Goal: Task Accomplishment & Management: Manage account settings

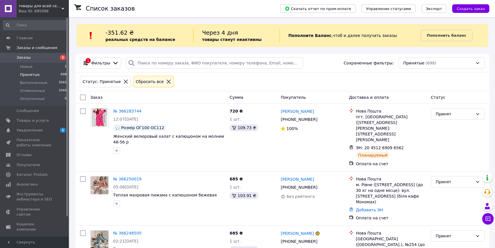
click at [21, 55] on span "Заказы" at bounding box center [24, 57] width 14 height 5
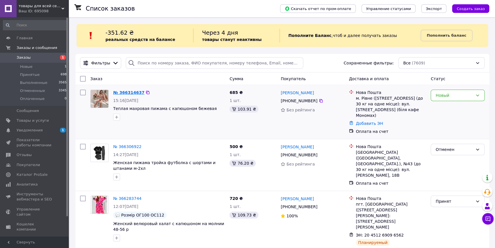
click at [132, 92] on link "№ 366314637" at bounding box center [128, 92] width 31 height 5
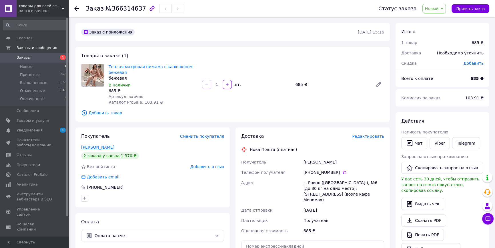
click at [104, 148] on link "[PERSON_NAME]" at bounding box center [97, 147] width 33 height 5
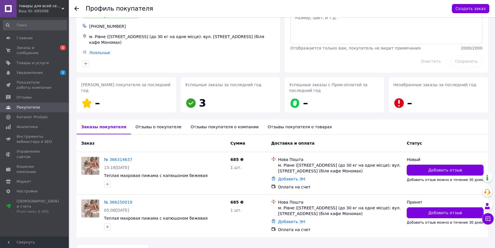
scroll to position [41, 0]
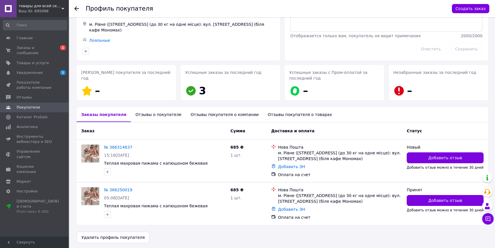
click at [75, 8] on use at bounding box center [76, 8] width 5 height 5
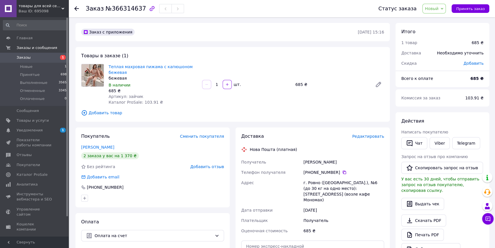
click at [435, 8] on span "Новый" at bounding box center [432, 8] width 14 height 5
click at [440, 36] on li "Отменен" at bounding box center [438, 37] width 30 height 9
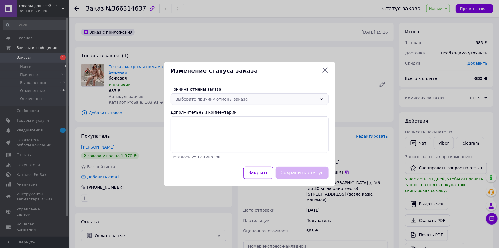
click at [215, 100] on div "Выберите причину отмены заказа" at bounding box center [246, 99] width 141 height 6
click at [199, 130] on li "Оплата не поступила" at bounding box center [249, 132] width 157 height 10
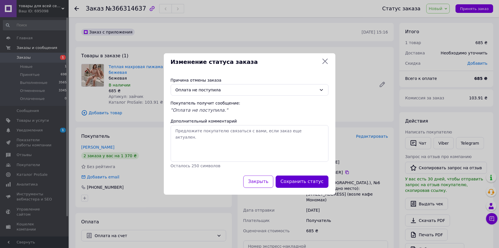
click at [296, 182] on button "Сохранить статус" at bounding box center [302, 181] width 53 height 12
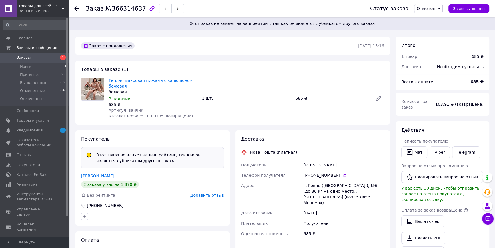
click at [94, 176] on link "[PERSON_NAME]" at bounding box center [97, 175] width 33 height 5
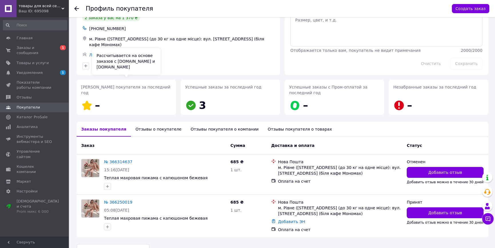
scroll to position [39, 0]
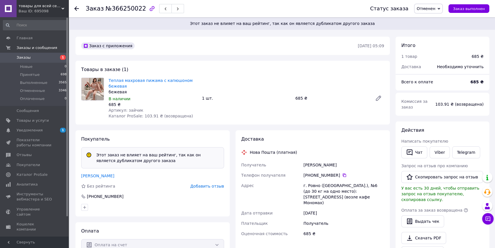
click at [210, 184] on span "Добавить отзыв" at bounding box center [207, 186] width 34 height 5
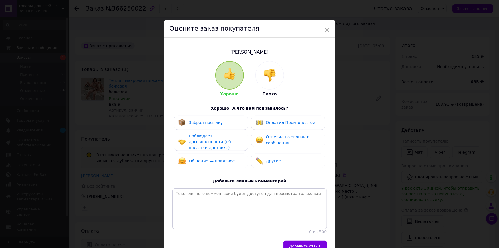
click at [272, 73] on img at bounding box center [269, 75] width 13 height 13
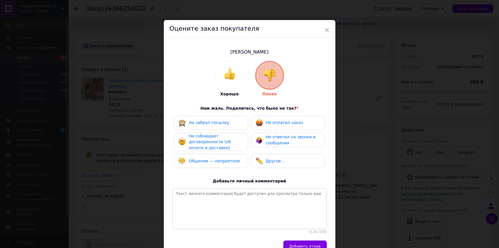
drag, startPoint x: 283, startPoint y: 123, endPoint x: 280, endPoint y: 122, distance: 3.5
click at [283, 123] on span "Не оплатил заказ" at bounding box center [284, 122] width 37 height 5
drag, startPoint x: 230, startPoint y: 141, endPoint x: 237, endPoint y: 143, distance: 7.1
click at [229, 141] on span "Не соблюдает договоренности (об оплате и доставке)" at bounding box center [210, 142] width 42 height 16
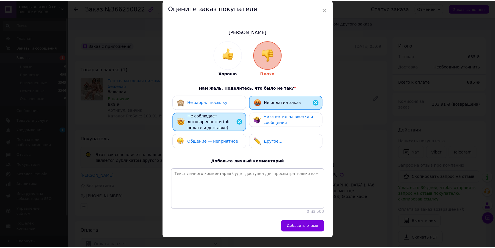
scroll to position [36, 0]
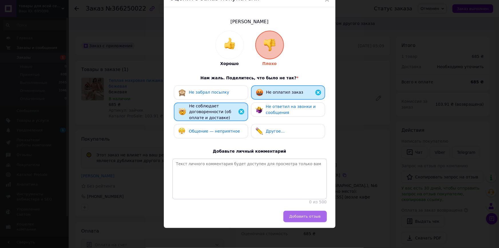
click at [310, 218] on span "Добавить отзыв" at bounding box center [304, 216] width 31 height 4
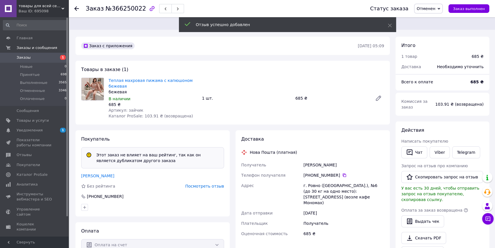
click at [90, 175] on link "[PERSON_NAME]" at bounding box center [97, 175] width 33 height 5
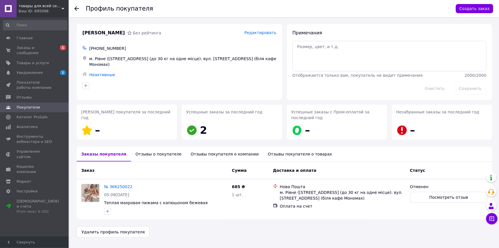
click at [155, 158] on div "Отзывы о покупателе" at bounding box center [158, 153] width 55 height 15
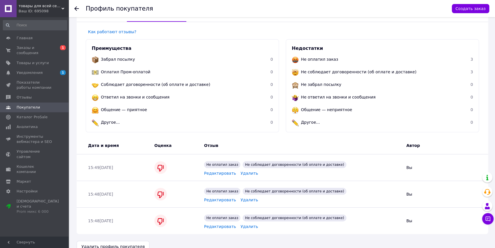
scroll to position [150, 0]
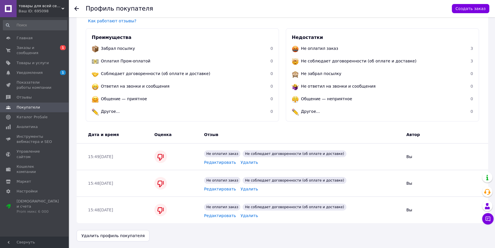
click at [69, 8] on div "Профиль покупателя Создать заказ" at bounding box center [282, 8] width 427 height 17
click at [78, 8] on icon at bounding box center [76, 8] width 5 height 5
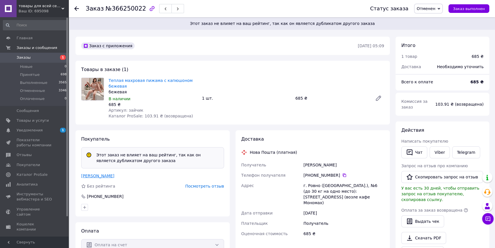
click at [99, 176] on link "[PERSON_NAME]" at bounding box center [97, 175] width 33 height 5
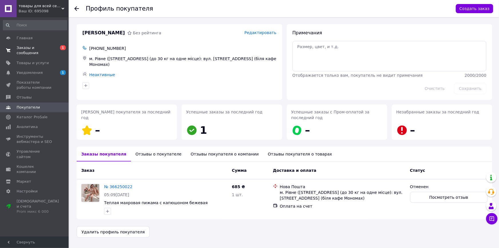
click at [33, 47] on span "Заказы и сообщения" at bounding box center [35, 50] width 36 height 10
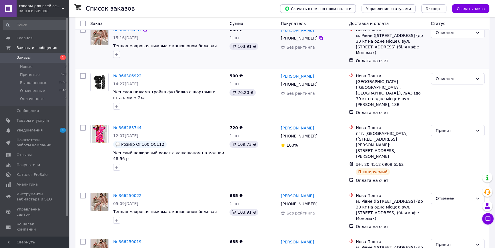
scroll to position [78, 0]
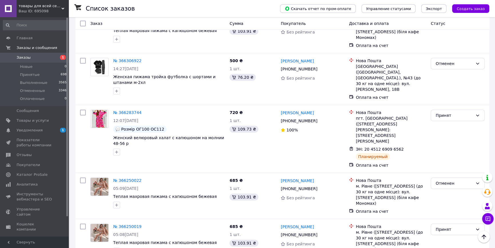
click at [35, 8] on span "товары для всей семьи от «Fashion Crystals»" at bounding box center [40, 5] width 43 height 5
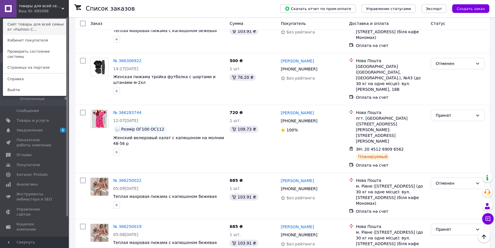
click at [36, 23] on link "Сайт товары для всей семьи от «Fashion C..." at bounding box center [34, 27] width 63 height 16
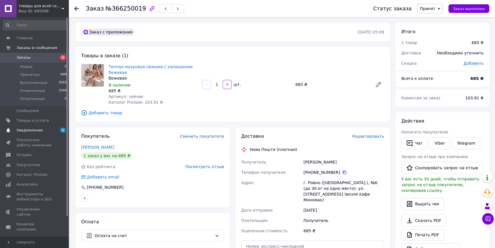
click at [23, 129] on span "Уведомления" at bounding box center [30, 130] width 26 height 5
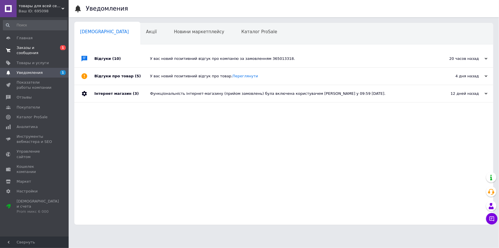
click at [26, 47] on span "Заказы и сообщения" at bounding box center [35, 50] width 36 height 10
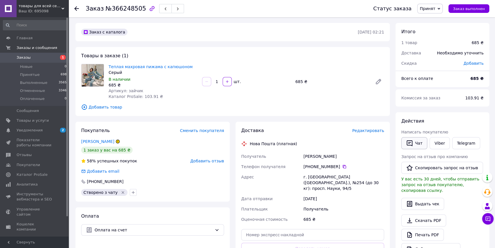
click at [420, 144] on button "Чат" at bounding box center [415, 143] width 26 height 12
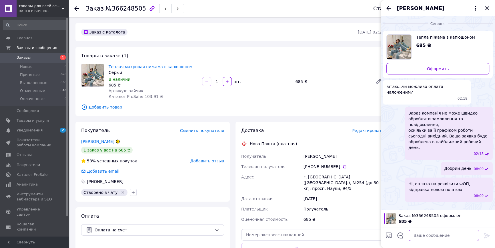
paste textarea "підтвердить Ваше замовлення, написав "так""
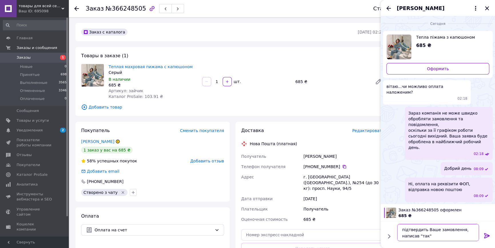
type textarea "підтвердить Ваше замовлення, написав "так""
click at [487, 235] on icon at bounding box center [487, 235] width 7 height 7
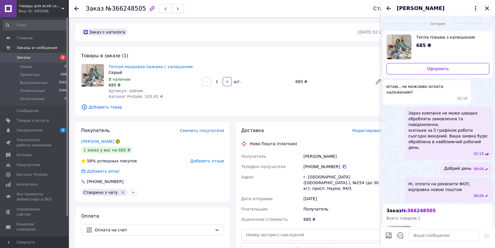
scroll to position [58, 0]
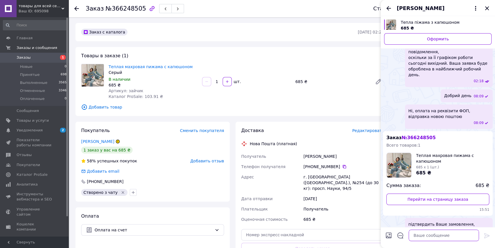
paste textarea "вкажіть на які стегна треба?"
click at [453, 236] on textarea "вкажіть на які стегна треба?" at bounding box center [439, 234] width 82 height 11
type textarea "вкажіть на які стегна треба та ріст?"
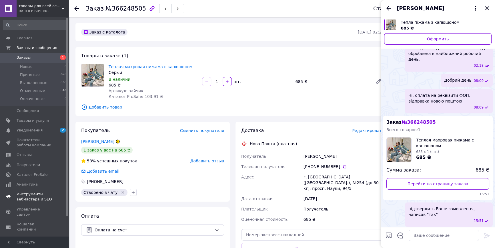
click at [23, 133] on link "Уведомления 2 0" at bounding box center [35, 130] width 70 height 10
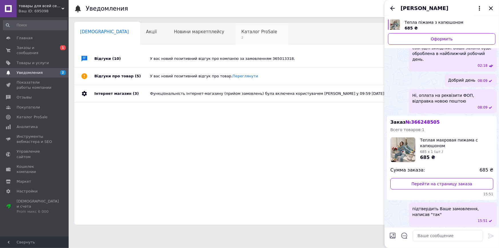
click at [241, 36] on span "2" at bounding box center [259, 37] width 36 height 4
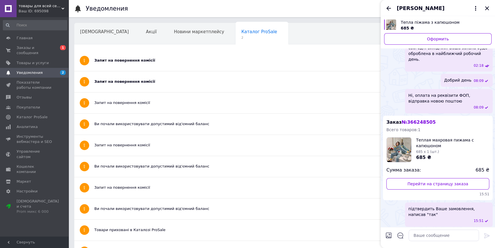
drag, startPoint x: 489, startPoint y: 8, endPoint x: 483, endPoint y: 8, distance: 6.6
click at [488, 8] on icon "Закрыть" at bounding box center [487, 8] width 7 height 7
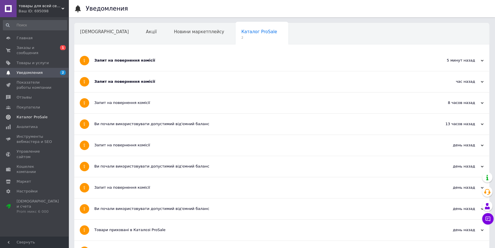
click at [33, 114] on span "Каталог ProSale" at bounding box center [32, 116] width 31 height 5
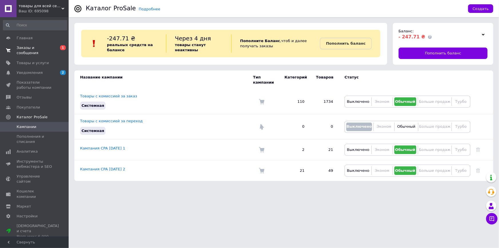
click at [27, 44] on link "Заказы и сообщения 0 1" at bounding box center [35, 50] width 70 height 15
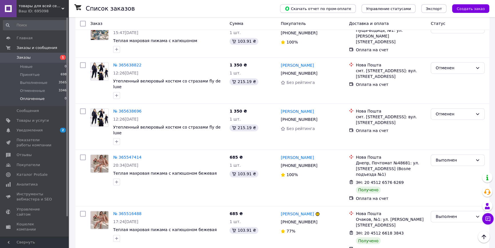
scroll to position [1170, 0]
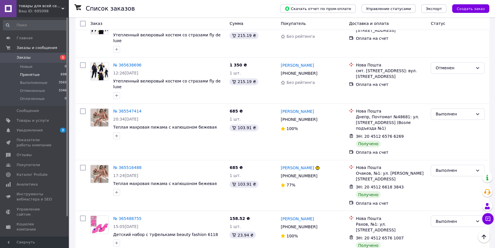
click at [30, 76] on span "Принятые" at bounding box center [30, 74] width 20 height 5
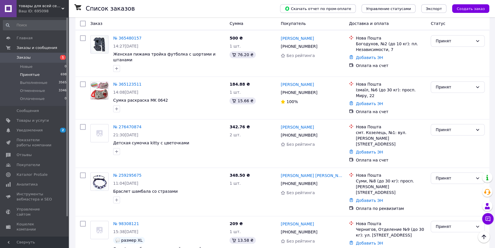
scroll to position [468, 0]
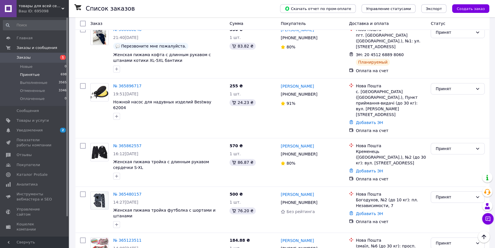
click at [120, 238] on link "№ 365123511" at bounding box center [127, 240] width 28 height 5
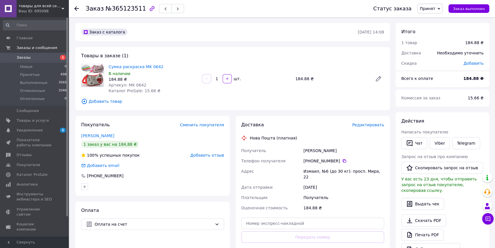
click at [375, 126] on span "Редактировать" at bounding box center [368, 124] width 32 height 5
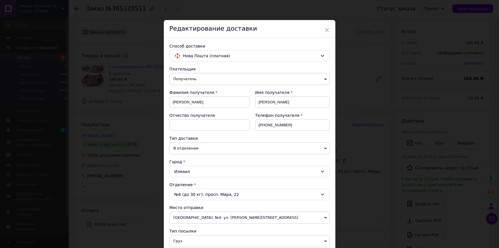
drag, startPoint x: 328, startPoint y: 29, endPoint x: 326, endPoint y: 34, distance: 5.1
click at [327, 29] on span "×" at bounding box center [327, 30] width 5 height 10
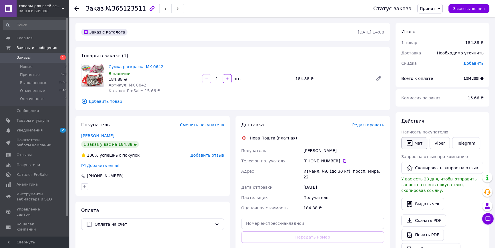
click at [415, 145] on button "Чат" at bounding box center [415, 143] width 26 height 12
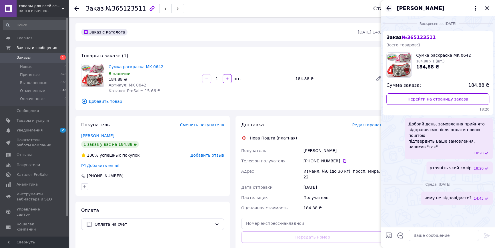
click at [389, 9] on icon "Назад" at bounding box center [388, 8] width 7 height 7
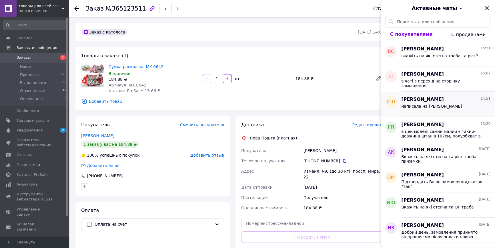
click at [426, 104] on span "написала на вайбер" at bounding box center [432, 106] width 61 height 5
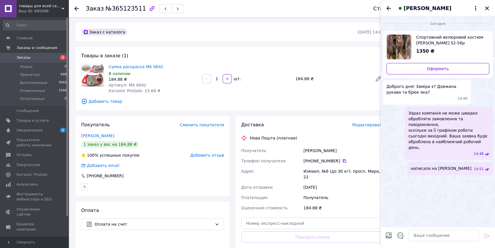
click at [25, 57] on span "Заказы" at bounding box center [24, 57] width 14 height 5
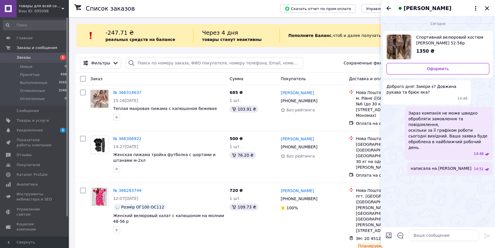
click at [491, 7] on div "Светлана Шляхова" at bounding box center [438, 8] width 114 height 16
click at [488, 8] on icon "Закрыть" at bounding box center [487, 8] width 7 height 7
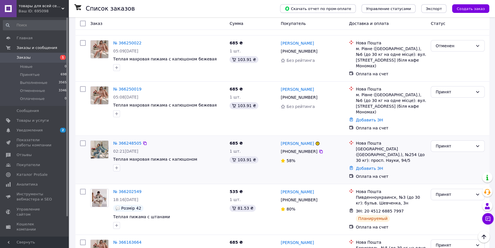
scroll to position [234, 0]
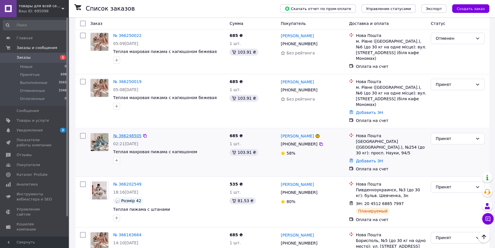
click at [121, 133] on link "№ 366248505" at bounding box center [127, 135] width 28 height 5
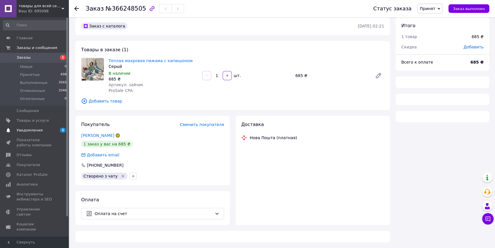
scroll to position [6, 0]
click at [32, 130] on span "Уведомления" at bounding box center [30, 130] width 26 height 5
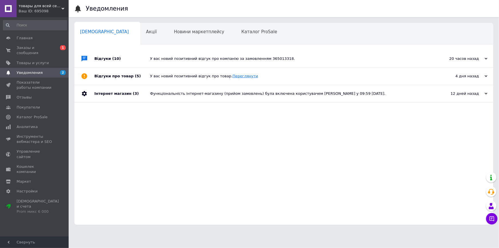
click at [234, 75] on link "Переглянути" at bounding box center [245, 76] width 25 height 4
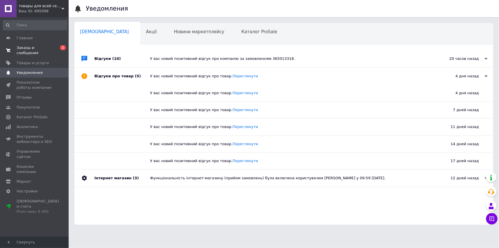
click at [27, 49] on span "Заказы и сообщения" at bounding box center [35, 50] width 36 height 10
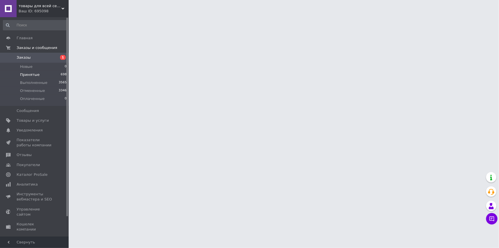
click at [26, 74] on span "Принятые" at bounding box center [30, 74] width 20 height 5
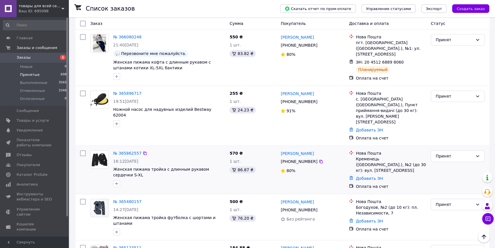
scroll to position [468, 0]
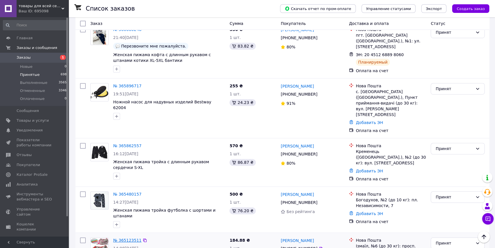
click at [129, 238] on link "№ 365123511" at bounding box center [127, 240] width 28 height 5
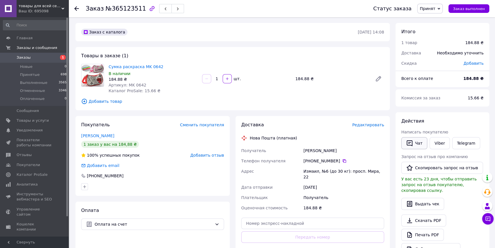
click at [417, 142] on button "Чат" at bounding box center [415, 143] width 26 height 12
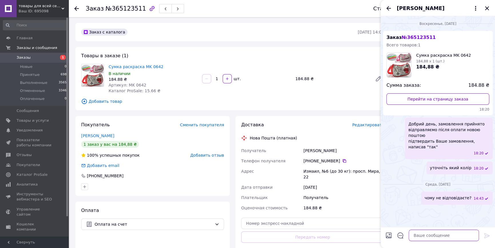
click at [446, 237] on textarea at bounding box center [444, 234] width 70 height 11
paste textarea "Найменування отримувача ФОП Плотвінова Ірина Вікторівна Код одержувача 28466219…"
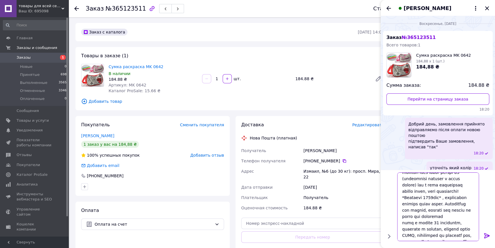
scroll to position [100, 0]
click at [428, 184] on textarea at bounding box center [439, 206] width 82 height 69
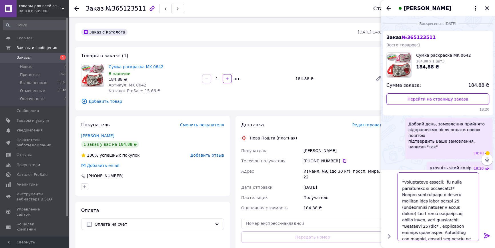
scroll to position [97, 0]
type textarea "Найменування отримувача ФОП Плотвінова Ірина Вікторівна Код одержувача 28466219…"
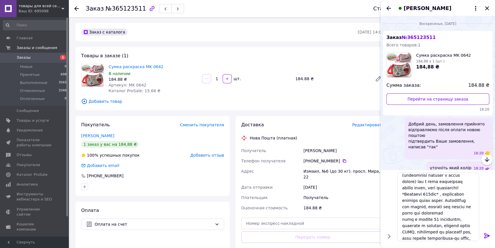
click at [486, 235] on icon at bounding box center [487, 235] width 7 height 7
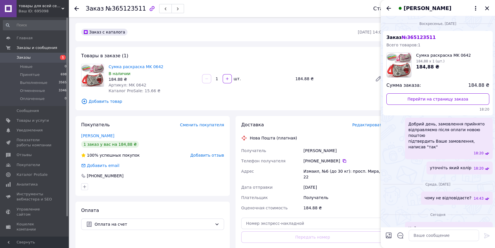
scroll to position [135, 0]
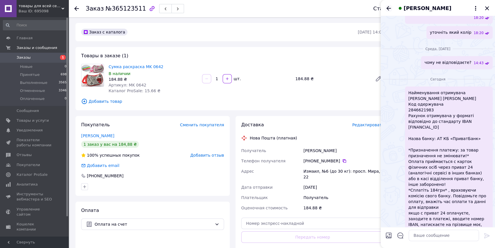
click at [388, 11] on icon "Назад" at bounding box center [388, 8] width 7 height 7
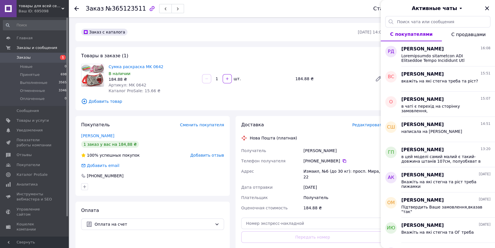
click at [22, 58] on span "Заказы" at bounding box center [24, 57] width 14 height 5
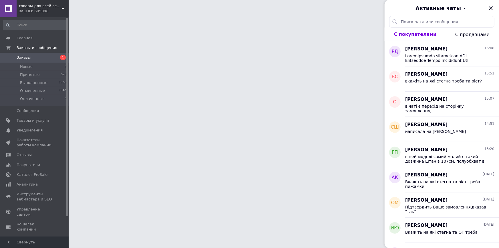
click at [491, 7] on div "Активные чаты" at bounding box center [442, 8] width 114 height 16
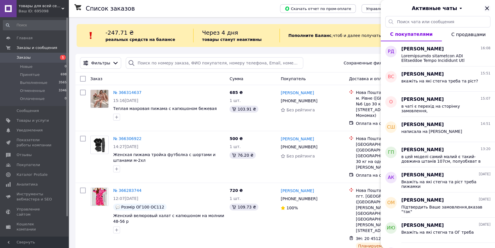
click at [489, 7] on icon "Закрыть" at bounding box center [487, 8] width 4 height 4
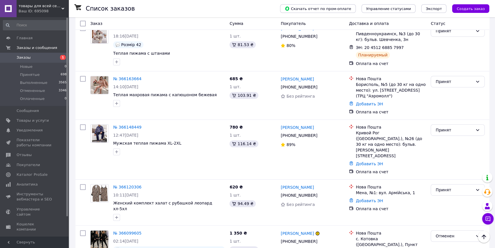
scroll to position [468, 0]
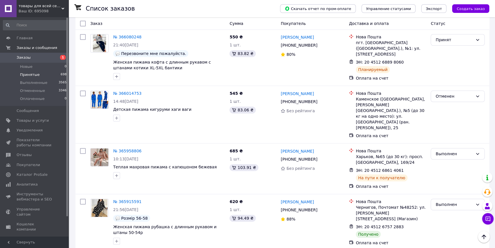
click at [28, 73] on span "Принятые" at bounding box center [30, 74] width 20 height 5
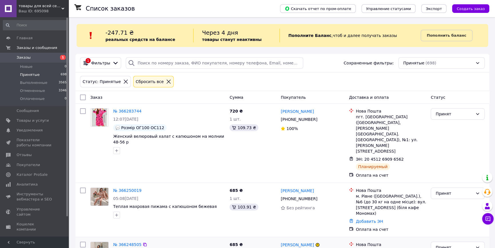
scroll to position [78, 0]
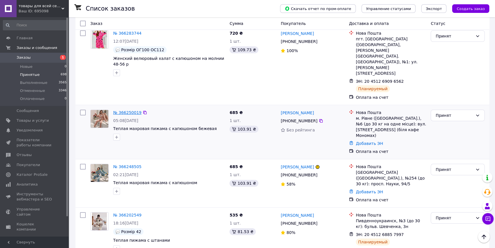
click at [122, 110] on link "№ 366250019" at bounding box center [127, 112] width 28 height 5
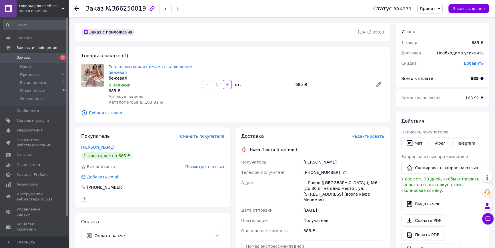
click at [106, 148] on link "Панасюк Ольга" at bounding box center [97, 147] width 33 height 5
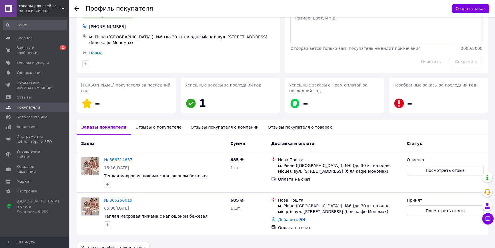
scroll to position [39, 0]
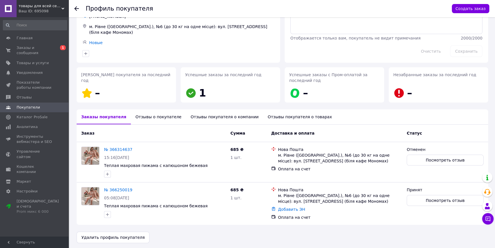
click at [77, 10] on icon at bounding box center [76, 8] width 5 height 5
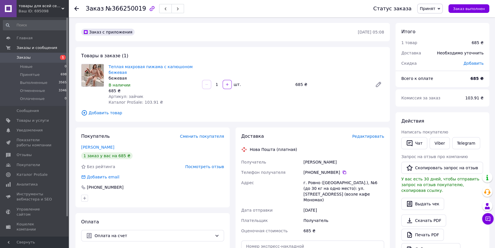
click at [76, 9] on use at bounding box center [76, 8] width 5 height 5
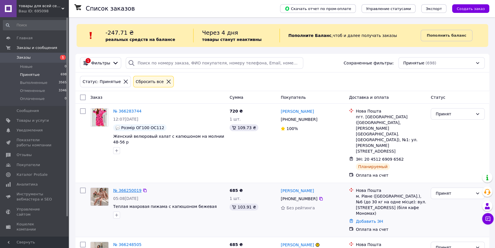
click at [130, 188] on link "№ 366250019" at bounding box center [127, 190] width 28 height 5
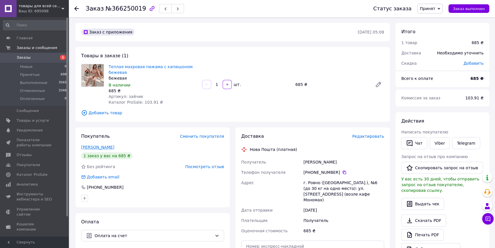
click at [90, 149] on link "Панасюк Ольга" at bounding box center [97, 147] width 33 height 5
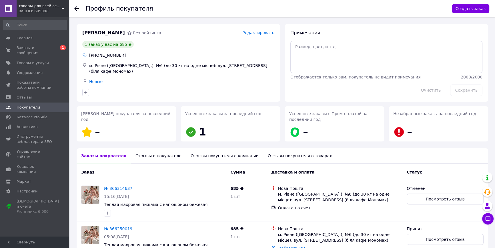
scroll to position [39, 0]
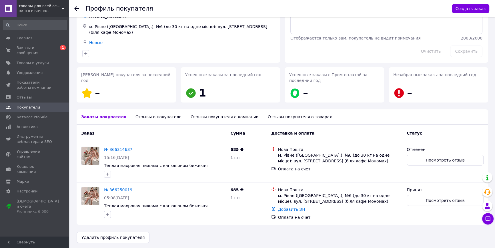
click at [140, 116] on div "Отзывы о покупателе" at bounding box center [158, 116] width 55 height 15
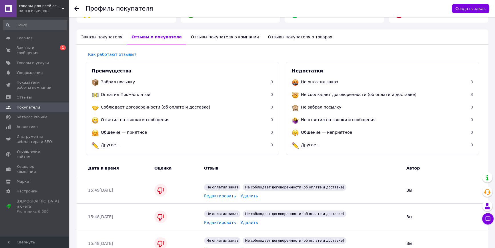
scroll to position [150, 0]
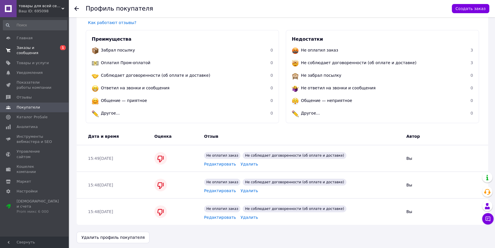
click at [37, 46] on span "Заказы и сообщения" at bounding box center [35, 50] width 36 height 10
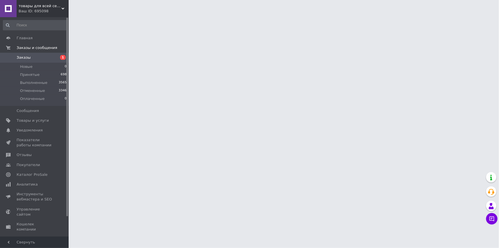
click at [17, 56] on span "Заказы" at bounding box center [24, 57] width 14 height 5
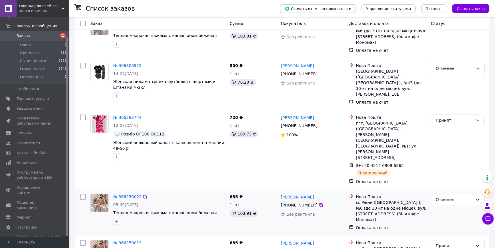
scroll to position [78, 0]
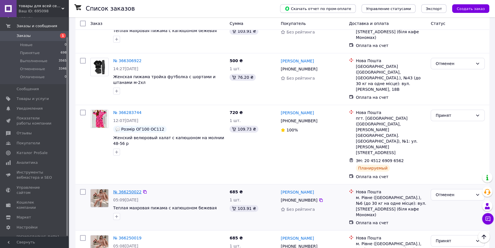
click at [121, 188] on div "№ 366250022" at bounding box center [127, 191] width 29 height 7
click at [121, 189] on link "№ 366250022" at bounding box center [127, 191] width 28 height 5
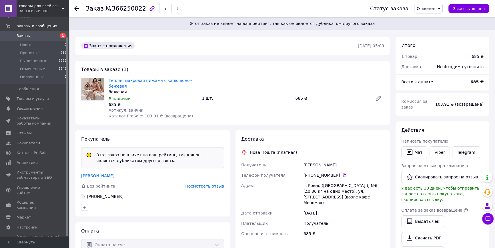
click at [92, 175] on link "Панасюк Ольга" at bounding box center [97, 175] width 33 height 5
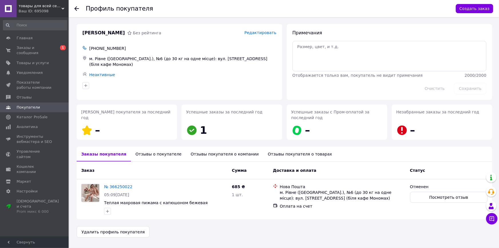
click at [143, 152] on div "Отзывы о покупателе" at bounding box center [158, 153] width 55 height 15
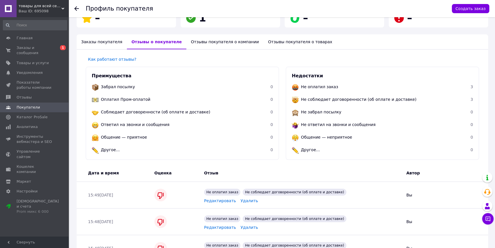
scroll to position [119, 0]
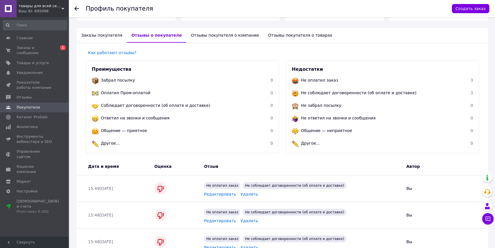
click at [102, 34] on div "Заказы покупателя" at bounding box center [102, 35] width 50 height 15
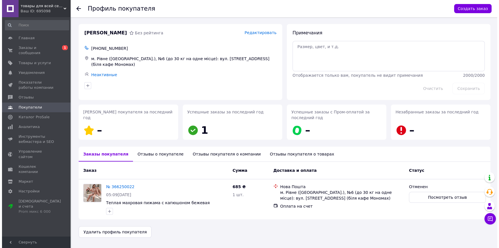
scroll to position [0, 0]
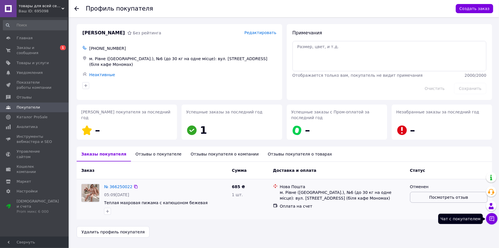
drag, startPoint x: 493, startPoint y: 218, endPoint x: 486, endPoint y: 202, distance: 17.4
click at [493, 217] on icon at bounding box center [492, 219] width 6 height 6
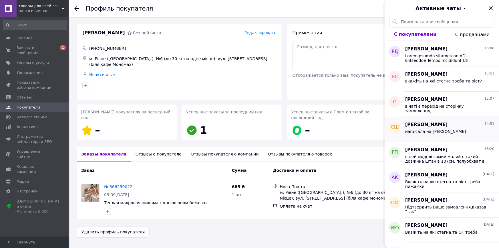
click at [433, 129] on span "написала на вайбер" at bounding box center [435, 131] width 61 height 5
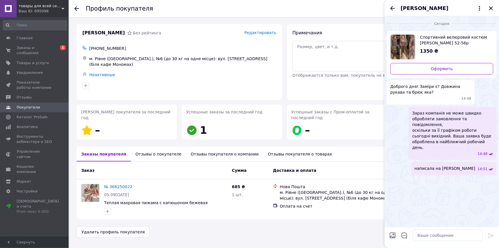
click at [437, 38] on span "Спортивний велюровий костюм shining pearl 52-56р" at bounding box center [454, 39] width 69 height 11
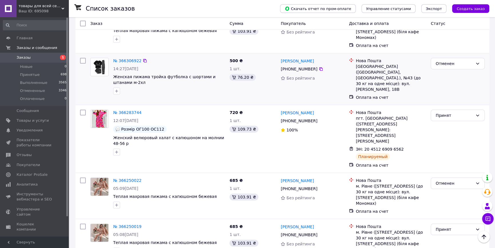
scroll to position [156, 0]
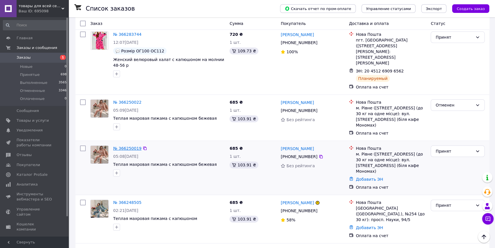
click at [124, 146] on link "№ 366250019" at bounding box center [127, 148] width 28 height 5
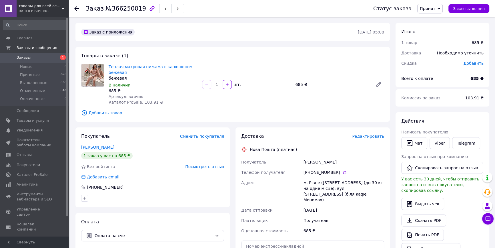
click at [93, 149] on link "Панасюк Ольга" at bounding box center [97, 147] width 33 height 5
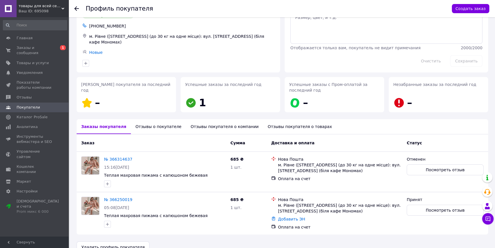
scroll to position [39, 0]
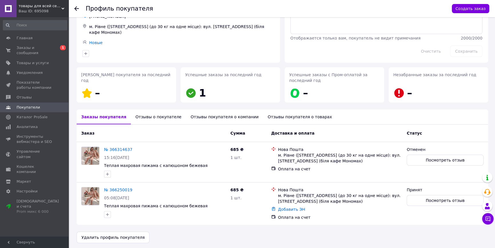
click at [144, 119] on div "Отзывы о покупателе" at bounding box center [158, 116] width 55 height 15
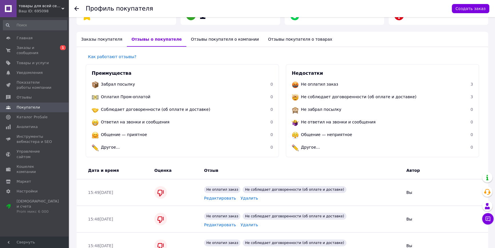
scroll to position [119, 0]
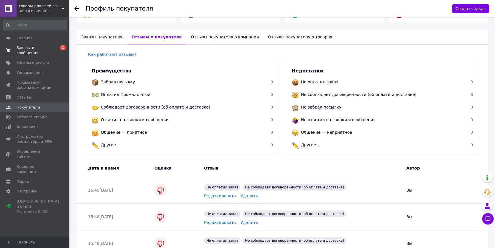
click at [44, 48] on span "Заказы и сообщения" at bounding box center [35, 50] width 36 height 10
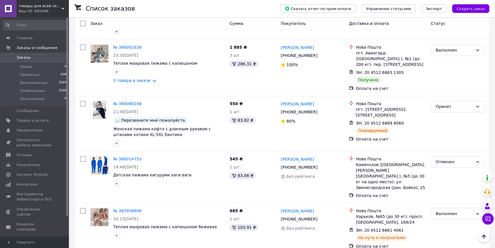
scroll to position [780, 0]
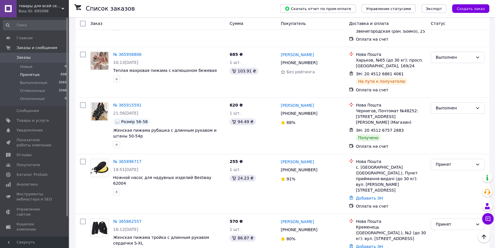
click at [24, 74] on span "Принятые" at bounding box center [30, 74] width 20 height 5
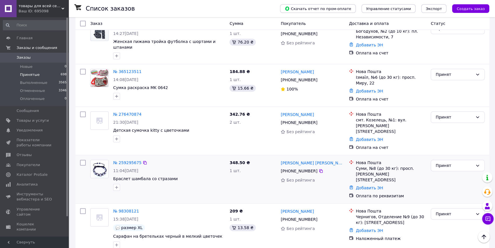
scroll to position [468, 0]
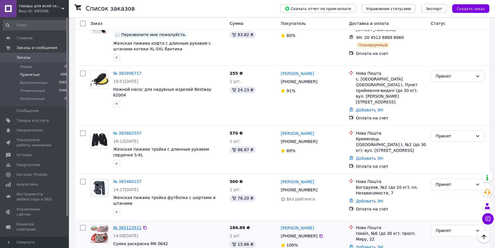
click at [129, 225] on link "№ 365123511" at bounding box center [127, 227] width 28 height 5
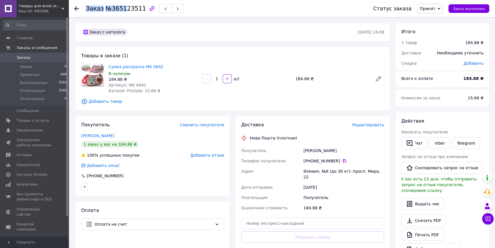
drag, startPoint x: 139, startPoint y: 8, endPoint x: 128, endPoint y: 10, distance: 10.4
click at [125, 11] on div "Заказ №365123511" at bounding box center [135, 9] width 98 height 10
click at [138, 9] on span "№365123511" at bounding box center [126, 8] width 41 height 7
drag, startPoint x: 140, startPoint y: 9, endPoint x: 115, endPoint y: 10, distance: 25.2
click at [115, 10] on div "Заказ №365123511" at bounding box center [135, 9] width 98 height 10
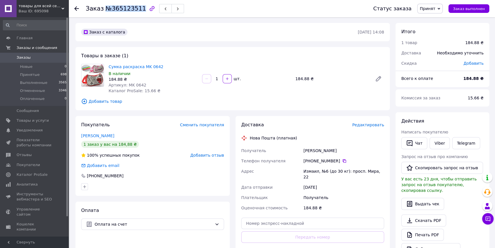
drag, startPoint x: 104, startPoint y: 9, endPoint x: 137, endPoint y: 7, distance: 33.8
click at [137, 7] on span "№365123511" at bounding box center [126, 8] width 41 height 7
copy span "№365123511"
click at [417, 140] on button "Чат" at bounding box center [415, 143] width 26 height 12
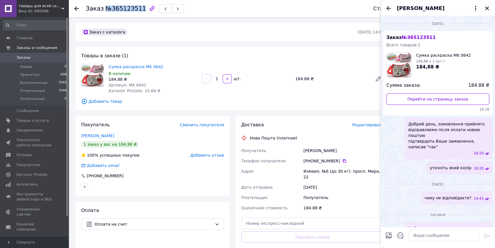
scroll to position [135, 0]
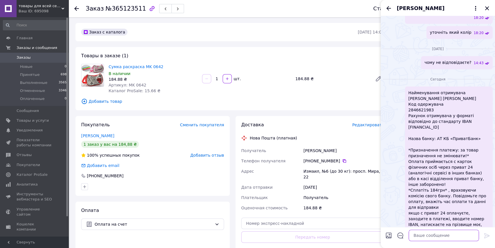
click at [442, 240] on textarea at bounding box center [444, 234] width 70 height 11
type textarea "оплата принята"
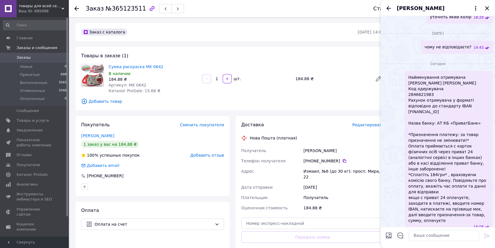
click at [489, 8] on icon "Закрыть" at bounding box center [487, 8] width 7 height 7
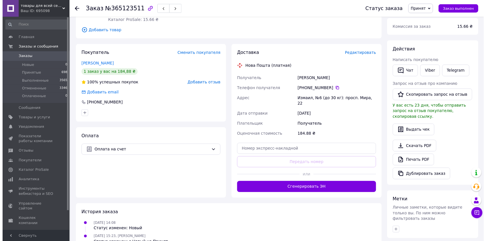
scroll to position [78, 0]
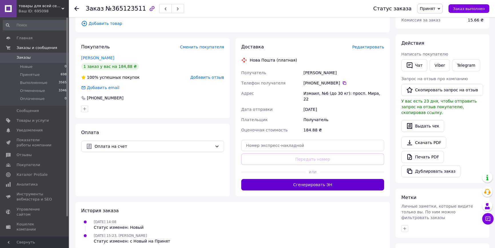
click at [325, 179] on button "Сгенерировать ЭН" at bounding box center [312, 184] width 143 height 11
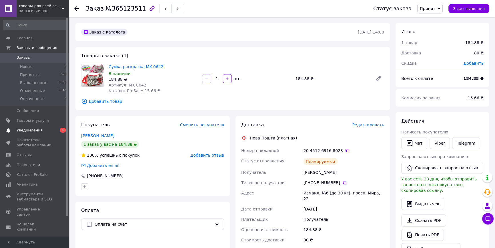
click at [27, 130] on span "Уведомления" at bounding box center [30, 130] width 26 height 5
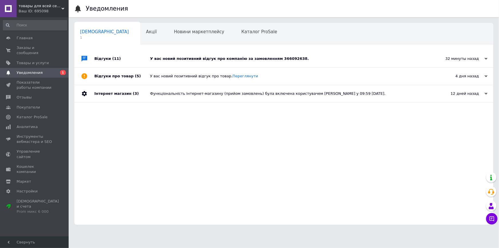
click at [243, 57] on div "У вас новий позитивний відгук про компанію за замовленням 366092638." at bounding box center [290, 58] width 280 height 5
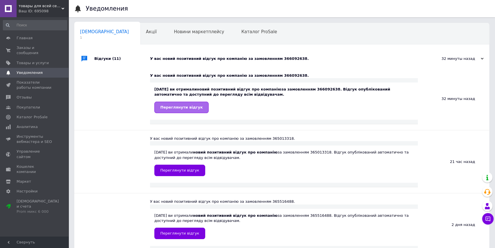
click at [185, 106] on span "Переглянути відгук" at bounding box center [181, 107] width 42 height 4
